Goal: Task Accomplishment & Management: Use online tool/utility

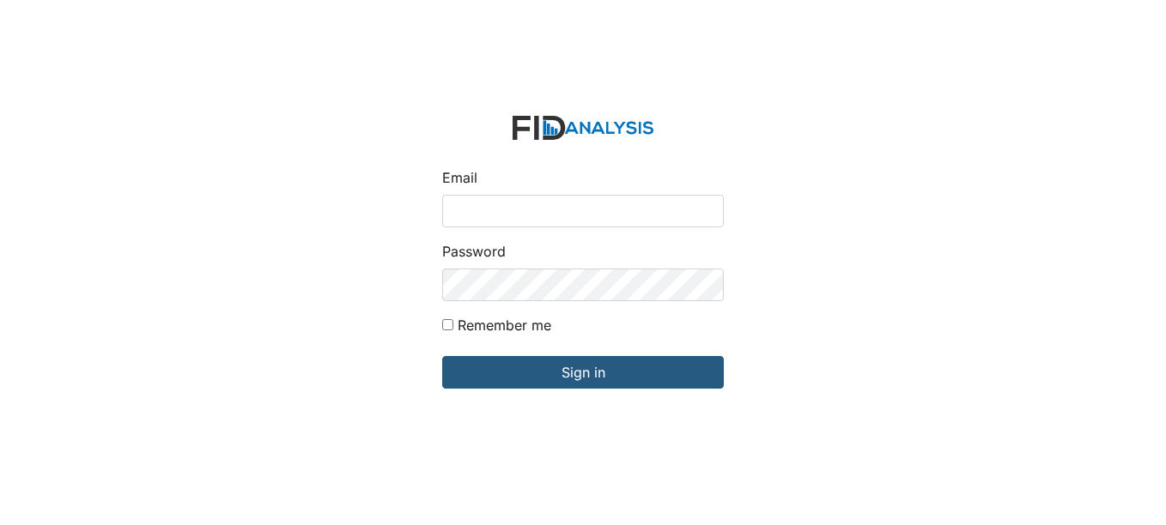
click at [508, 206] on input "Email" at bounding box center [583, 211] width 282 height 33
type input "[EMAIL_ADDRESS][DOMAIN_NAME]"
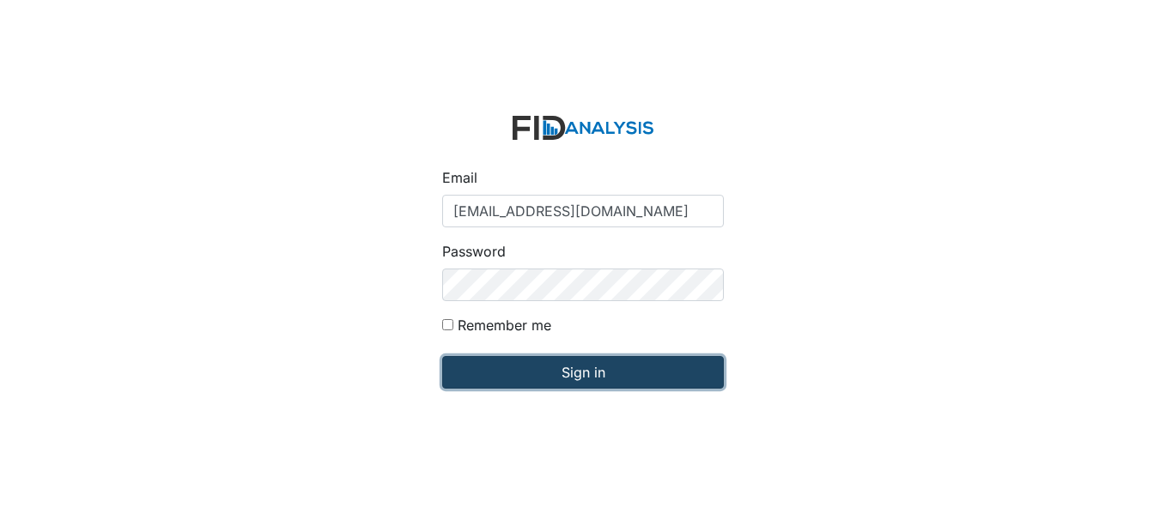
click at [577, 371] on input "Sign in" at bounding box center [583, 372] width 282 height 33
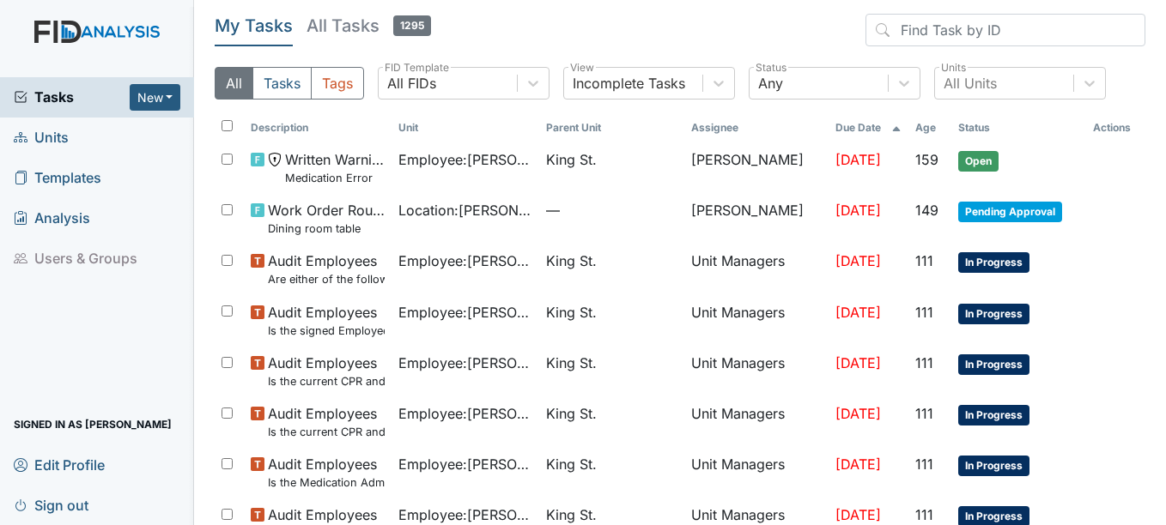
click at [70, 135] on link "Units" at bounding box center [97, 138] width 194 height 40
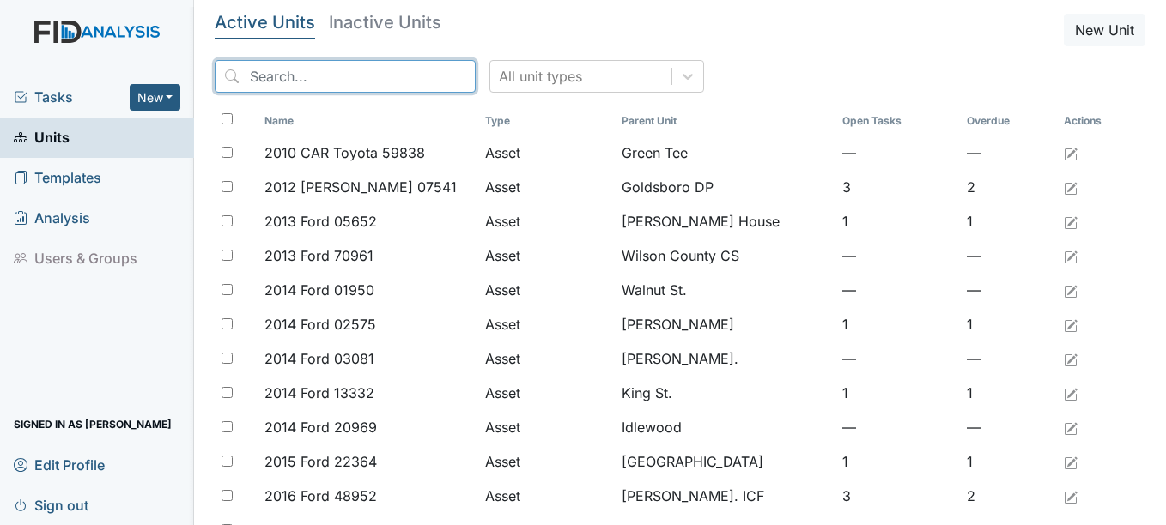
click at [300, 70] on input "search" at bounding box center [345, 76] width 261 height 33
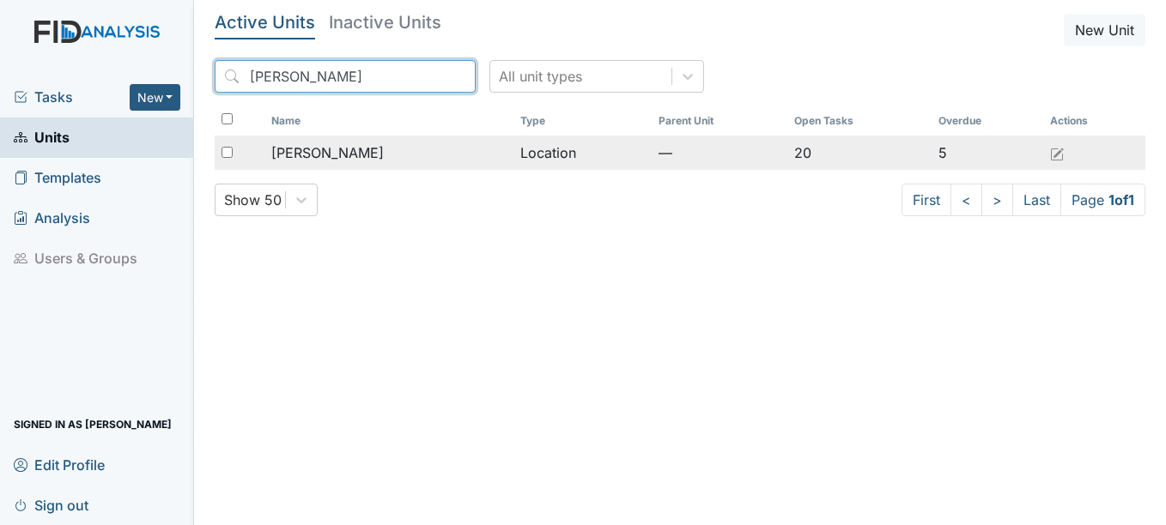
type input "mcfarland"
click at [342, 156] on span "[PERSON_NAME]" at bounding box center [327, 152] width 112 height 21
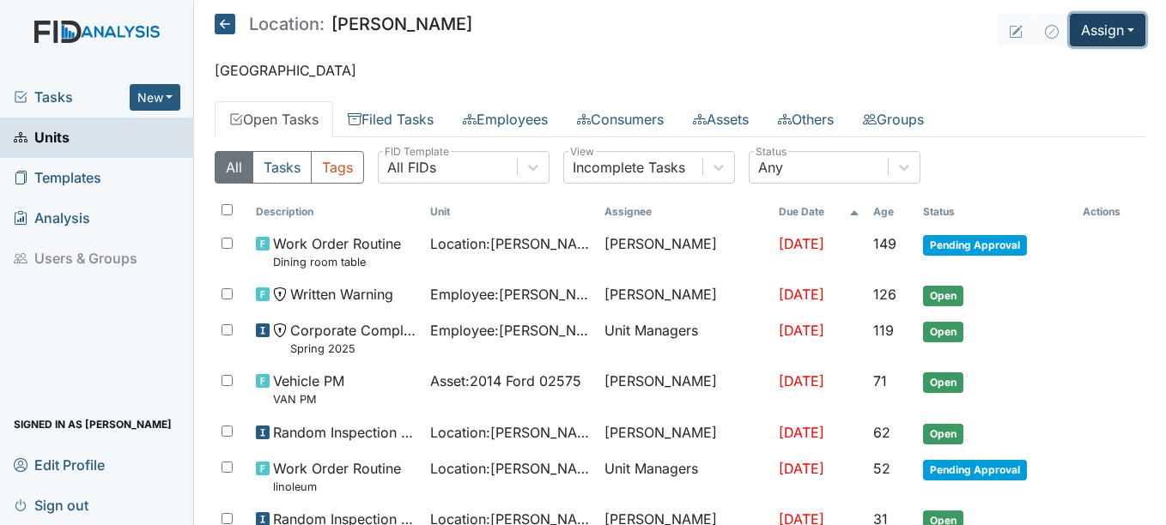
click at [1122, 27] on button "Assign" at bounding box center [1107, 30] width 76 height 33
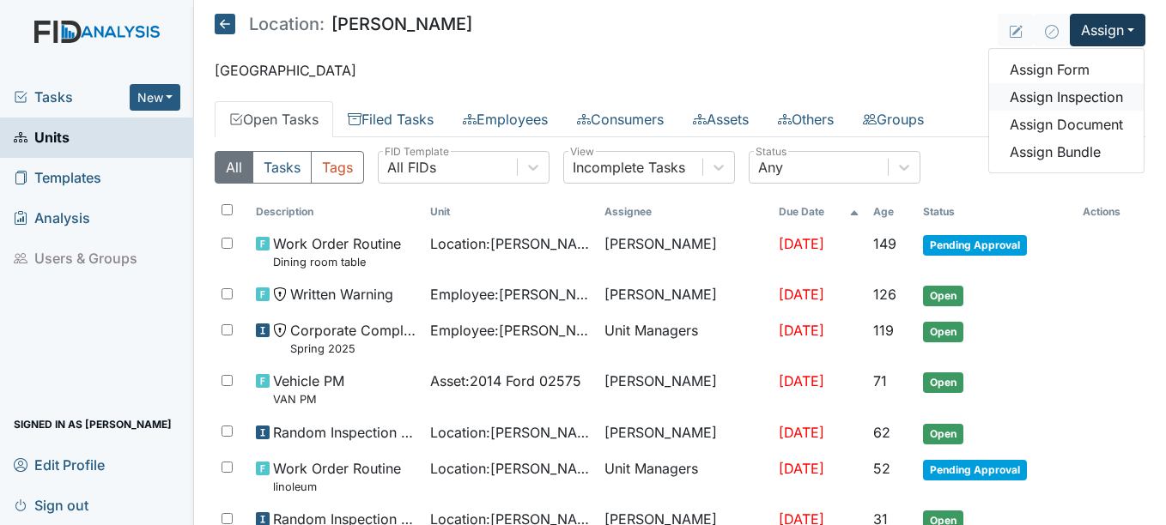
click at [1091, 93] on link "Assign Inspection" at bounding box center [1066, 96] width 154 height 27
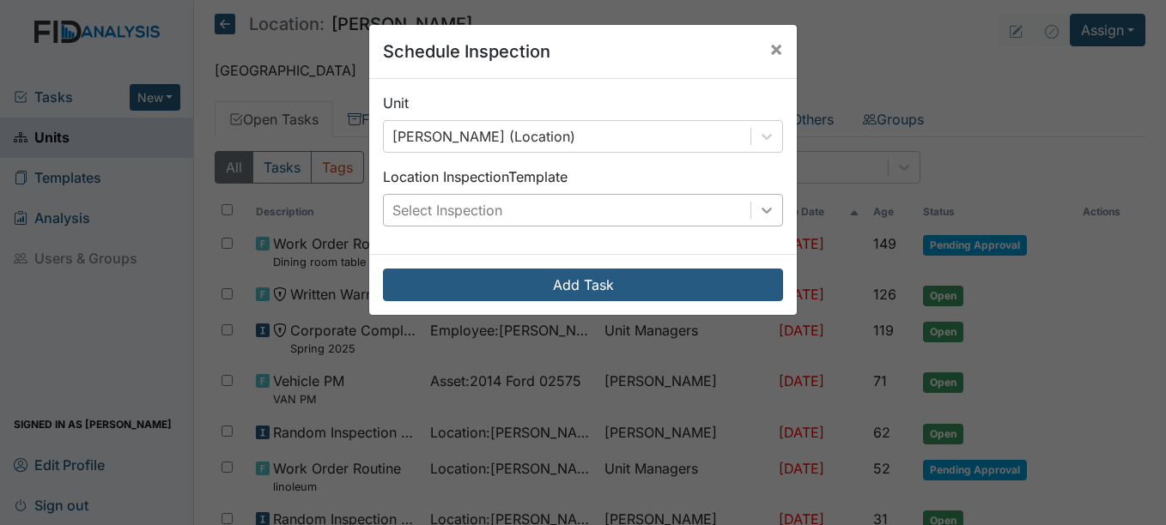
click at [763, 208] on icon at bounding box center [766, 210] width 17 height 17
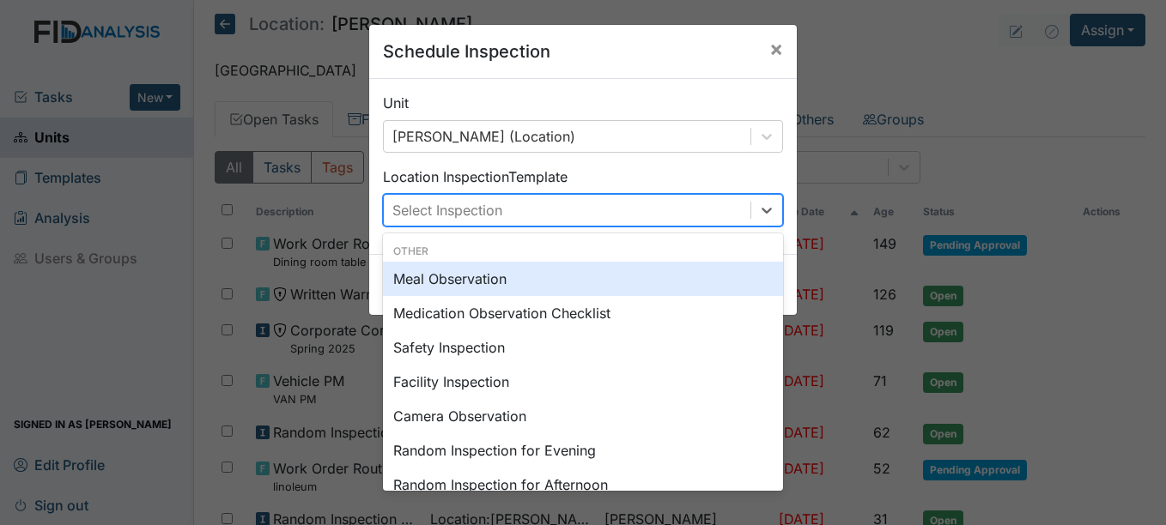
scroll to position [86, 0]
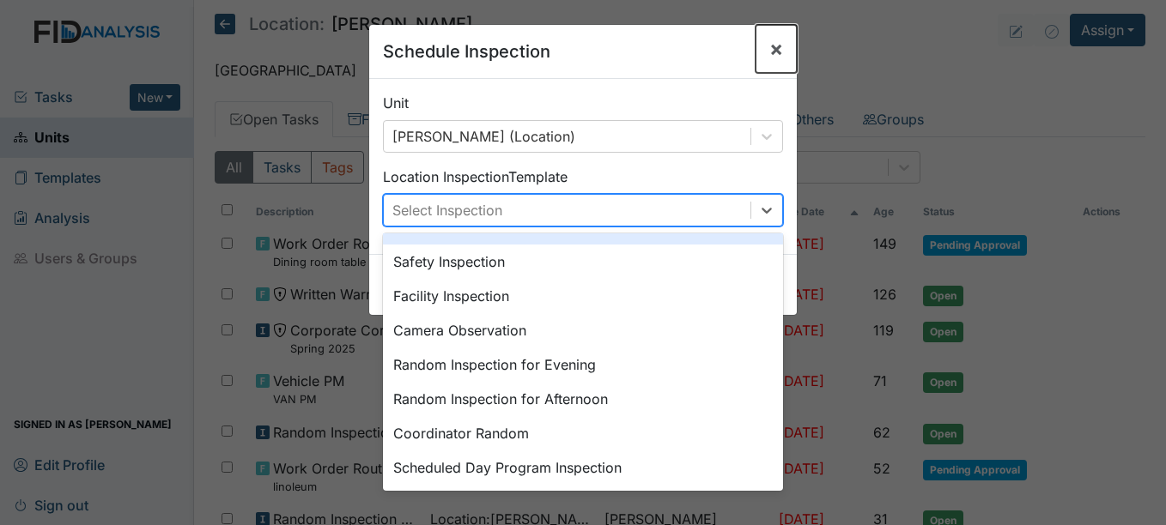
click at [771, 45] on span "×" at bounding box center [776, 48] width 14 height 25
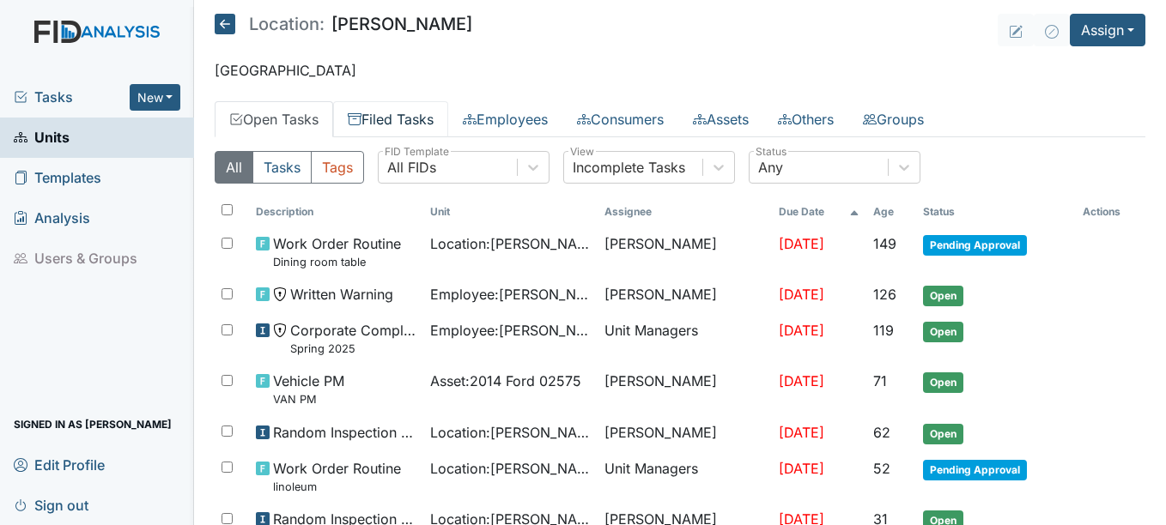
click at [403, 112] on link "Filed Tasks" at bounding box center [390, 119] width 115 height 36
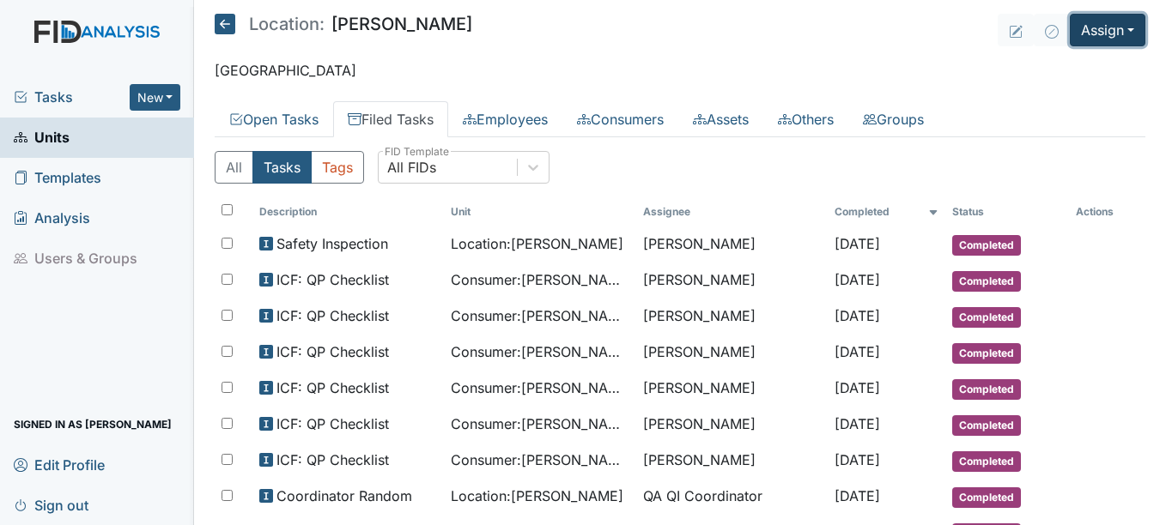
click at [1118, 30] on button "Assign" at bounding box center [1107, 30] width 76 height 33
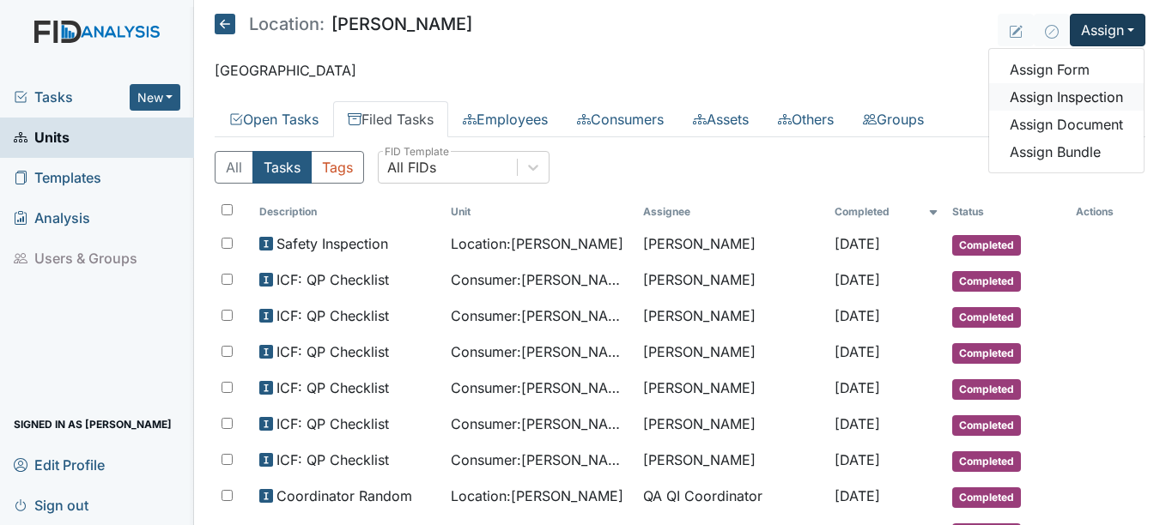
click at [1099, 95] on link "Assign Inspection" at bounding box center [1066, 96] width 154 height 27
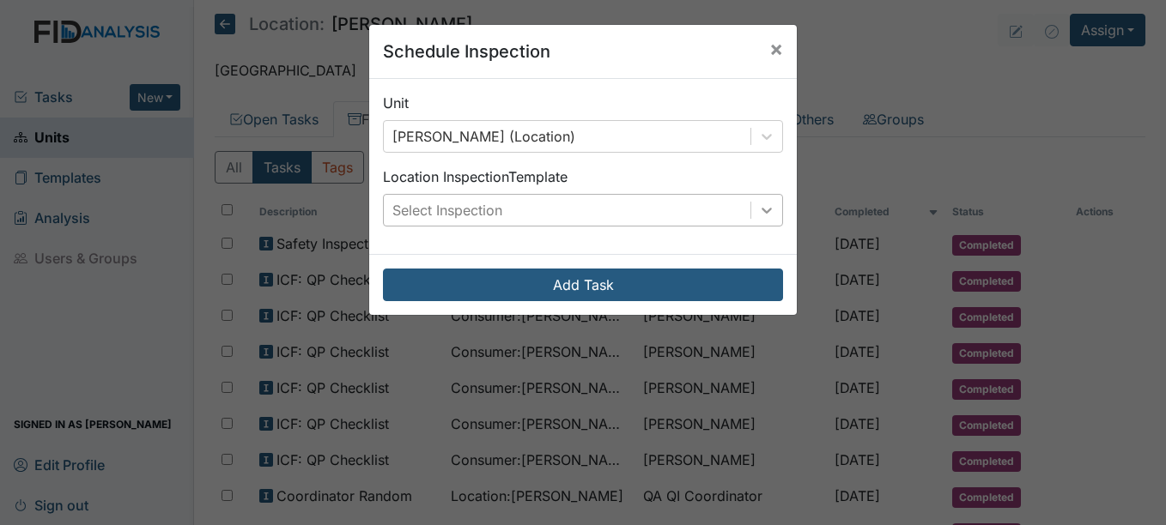
click at [762, 210] on icon at bounding box center [766, 211] width 10 height 6
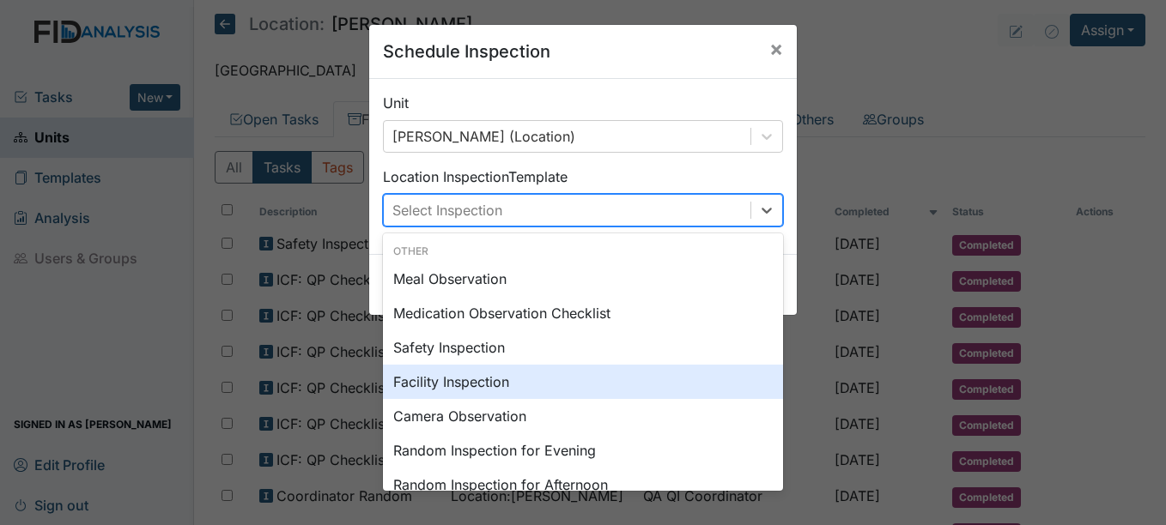
click at [481, 382] on div "Facility Inspection" at bounding box center [583, 382] width 400 height 34
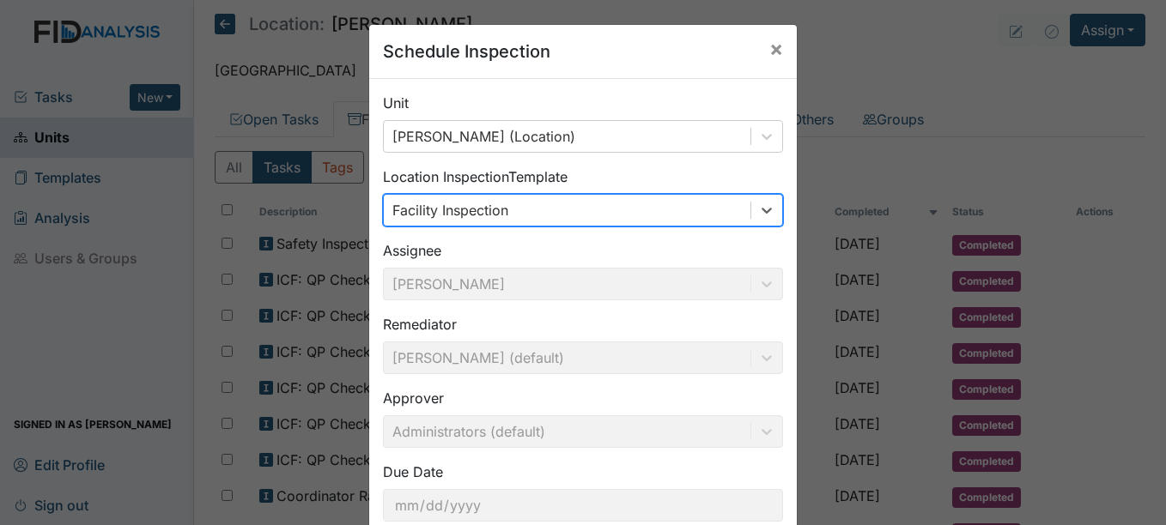
scroll to position [110, 0]
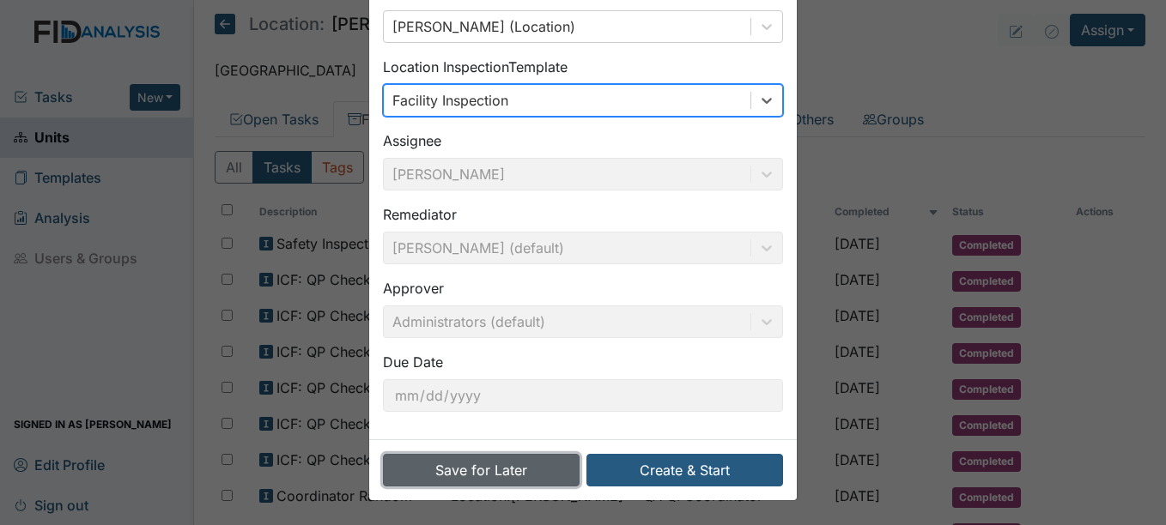
click at [530, 471] on button "Save for Later" at bounding box center [481, 470] width 197 height 33
